Goal: Information Seeking & Learning: Learn about a topic

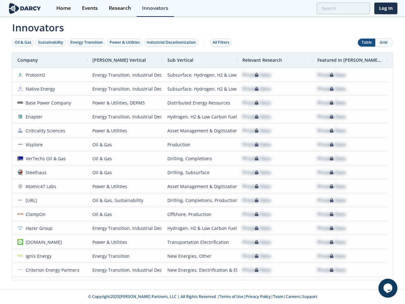
click at [23, 42] on div "Oil & Gas" at bounding box center [23, 43] width 17 height 6
click at [51, 42] on div "Sustainability" at bounding box center [50, 43] width 25 height 6
click at [87, 42] on div "Energy Transition" at bounding box center [86, 43] width 33 height 6
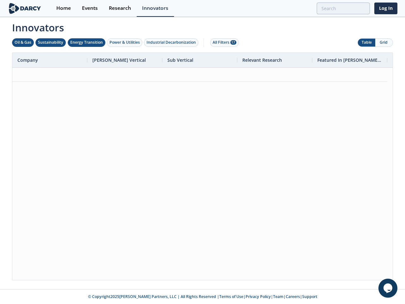
click at [125, 42] on div "Power & Utilities" at bounding box center [124, 43] width 30 height 6
click at [172, 42] on div "Industrial Decarbonization" at bounding box center [170, 43] width 49 height 6
click at [223, 42] on div "All Filters 28" at bounding box center [224, 43] width 24 height 6
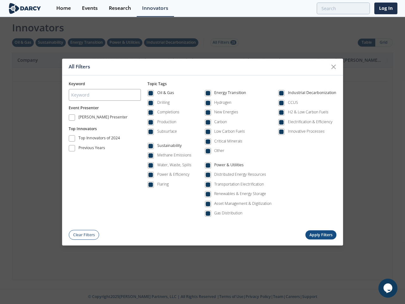
click at [366, 42] on div "All Filters Keyword Event Presenter [PERSON_NAME] Presenter Top Innovators Top …" at bounding box center [202, 152] width 405 height 304
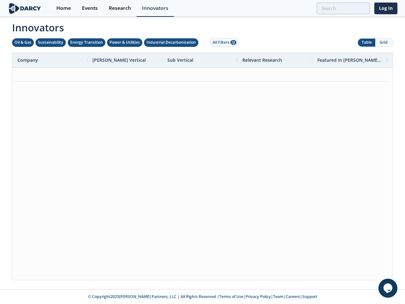
click at [384, 42] on button "Grid" at bounding box center [383, 43] width 17 height 8
